Goal: Task Accomplishment & Management: Manage account settings

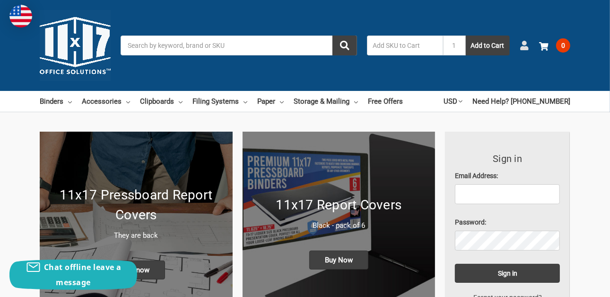
click at [525, 42] on use at bounding box center [524, 45] width 8 height 9
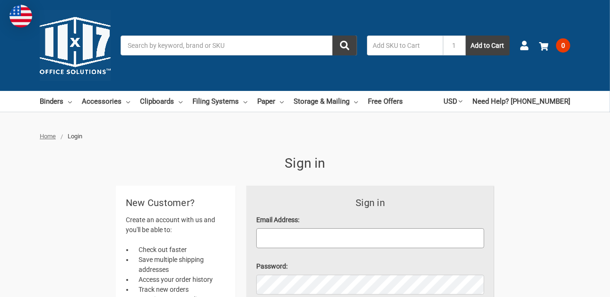
click at [323, 235] on input "Email Address:" at bounding box center [370, 238] width 228 height 20
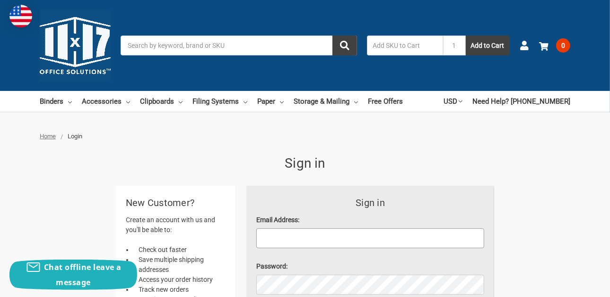
type input "[EMAIL_ADDRESS][DOMAIN_NAME]"
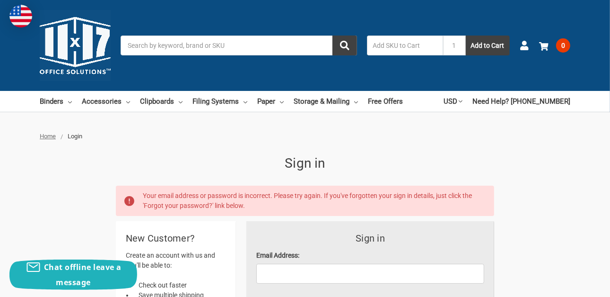
scroll to position [79, 0]
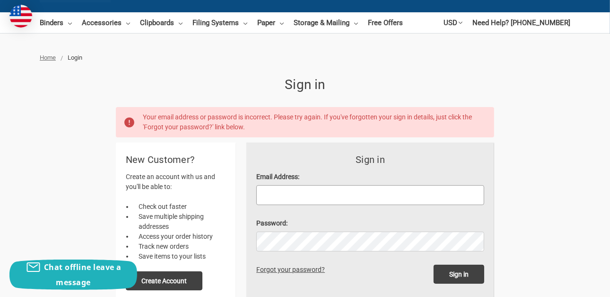
click at [302, 192] on input "Email Address:" at bounding box center [370, 195] width 228 height 20
type input "[EMAIL_ADDRESS][DOMAIN_NAME]"
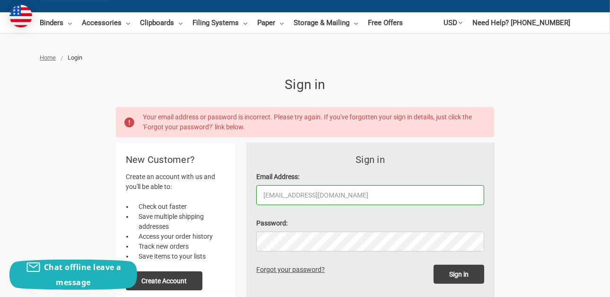
click at [273, 269] on link "Forgot your password?" at bounding box center [292, 269] width 72 height 8
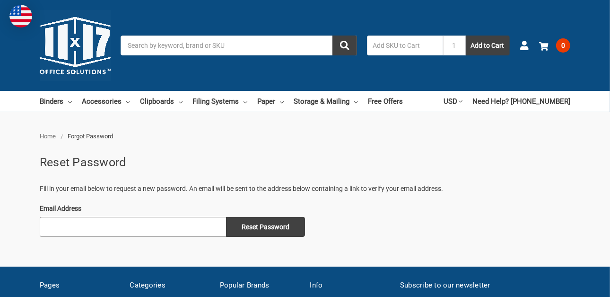
click at [108, 220] on input "Email Address" at bounding box center [133, 227] width 186 height 20
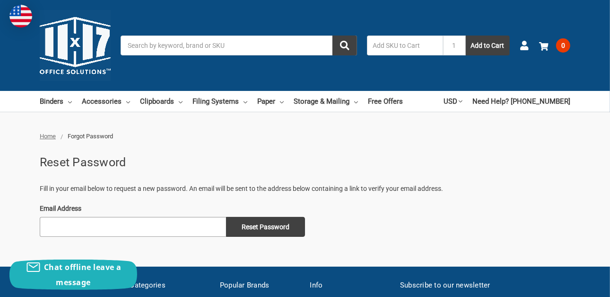
type input "[EMAIL_ADDRESS][DOMAIN_NAME]"
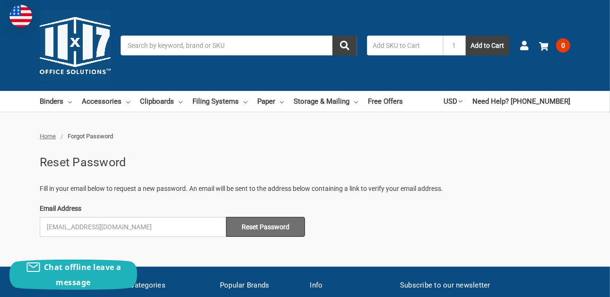
click at [256, 230] on input "Reset Password" at bounding box center [265, 227] width 79 height 20
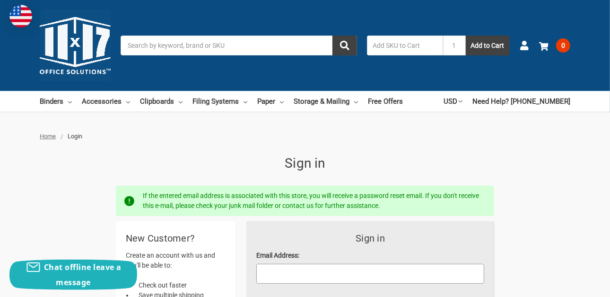
click at [310, 267] on input "Email Address:" at bounding box center [370, 274] width 228 height 20
type input "[EMAIL_ADDRESS][DOMAIN_NAME]"
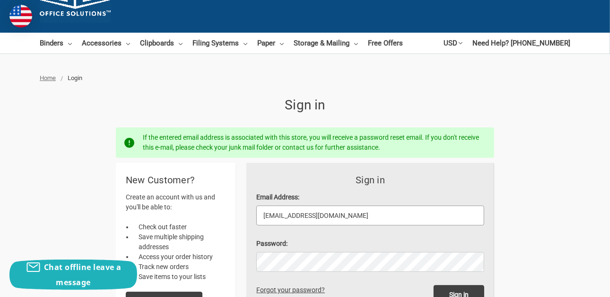
scroll to position [79, 0]
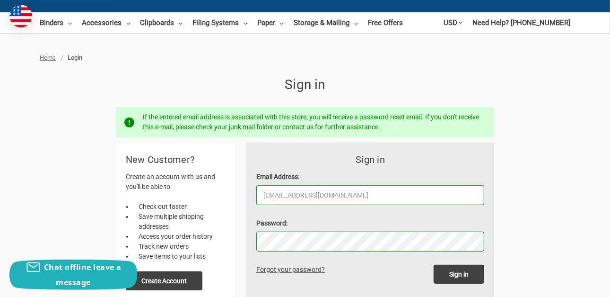
click at [434, 264] on input "Sign in" at bounding box center [459, 273] width 51 height 19
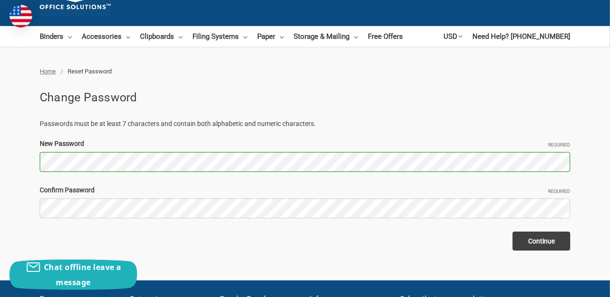
scroll to position [79, 0]
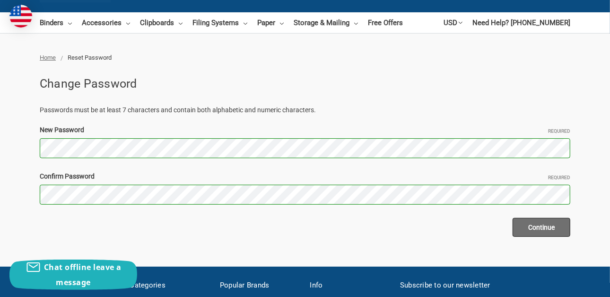
click at [536, 223] on input "Continue" at bounding box center [542, 227] width 58 height 19
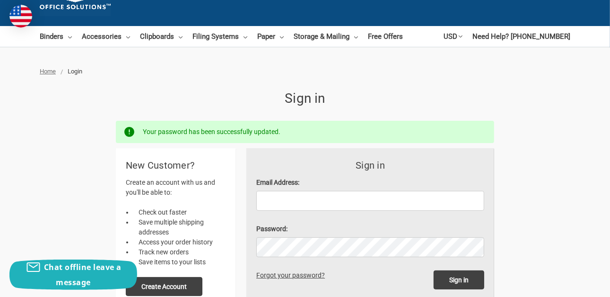
scroll to position [79, 0]
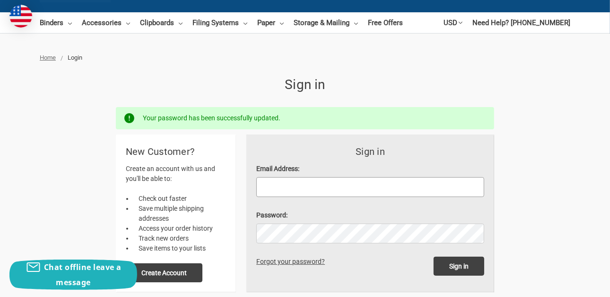
click at [314, 185] on input "Email Address:" at bounding box center [370, 187] width 228 height 20
type input "[EMAIL_ADDRESS][DOMAIN_NAME]"
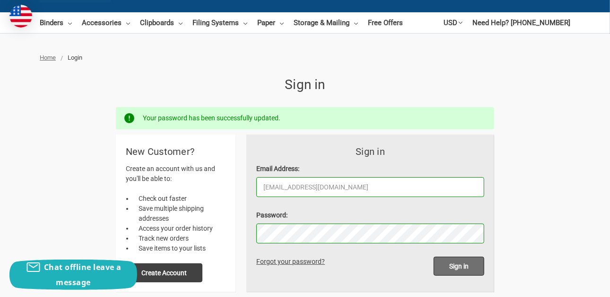
click at [472, 259] on input "Sign in" at bounding box center [459, 265] width 51 height 19
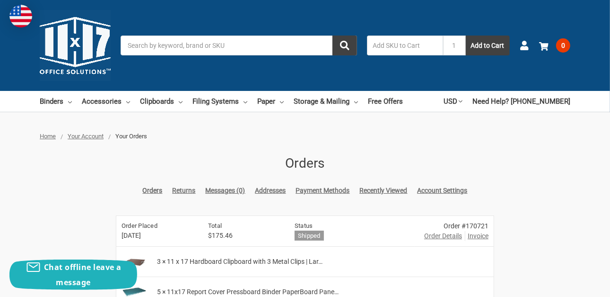
scroll to position [79, 0]
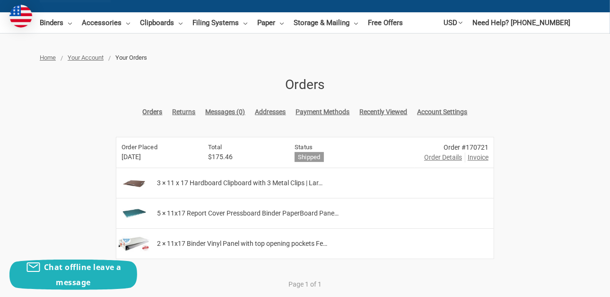
click at [478, 158] on span "Invoice" at bounding box center [478, 157] width 21 height 10
